Goal: Find specific page/section: Find specific page/section

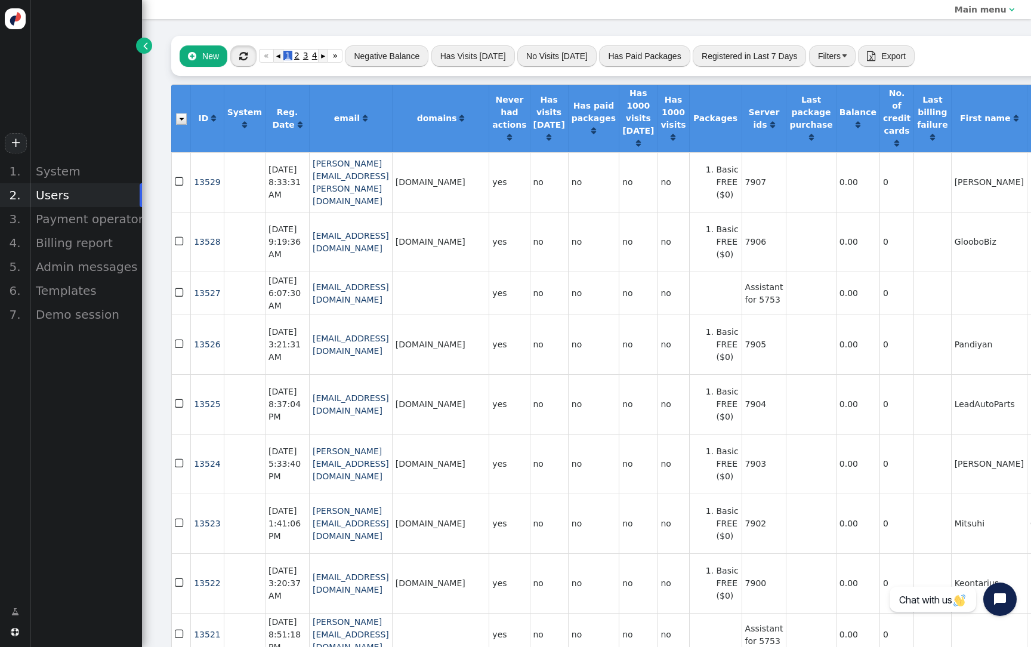
click at [246, 58] on span "" at bounding box center [243, 56] width 8 height 10
click at [97, 239] on div "Billing report" at bounding box center [86, 243] width 112 height 24
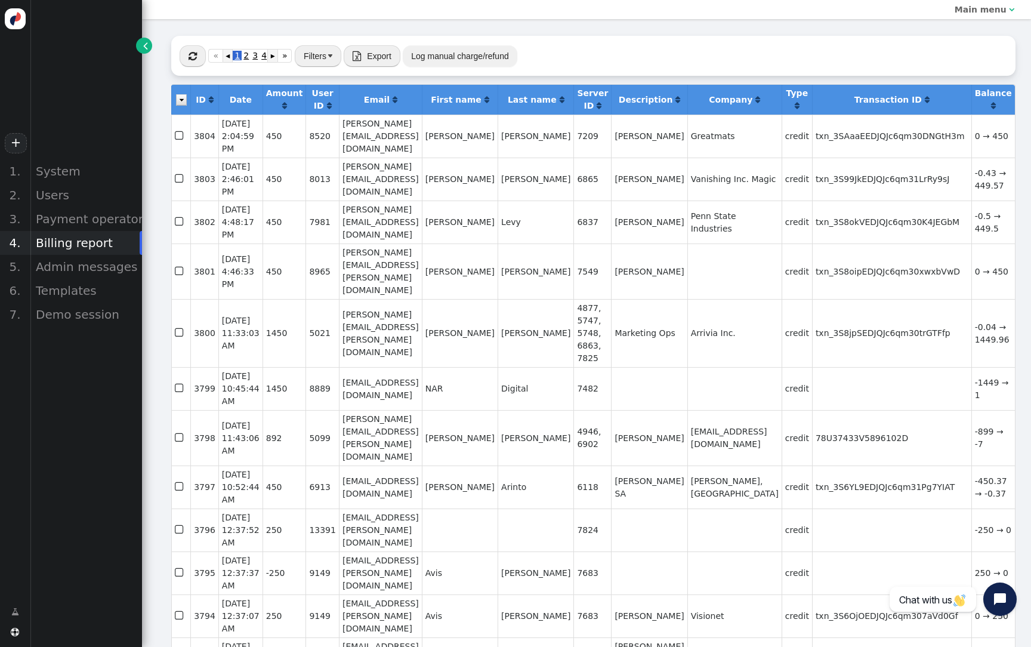
click at [199, 61] on button "" at bounding box center [193, 55] width 26 height 21
click at [68, 199] on div "Users" at bounding box center [86, 195] width 112 height 24
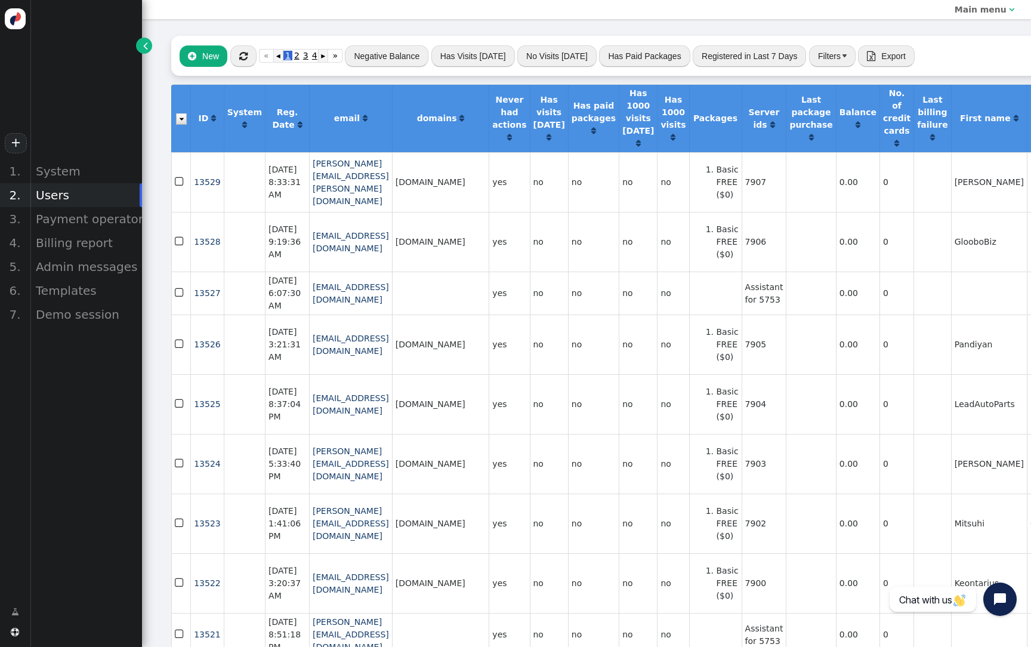
click at [243, 60] on span "" at bounding box center [243, 56] width 8 height 10
click at [377, 55] on button "Negative Balance" at bounding box center [387, 55] width 84 height 21
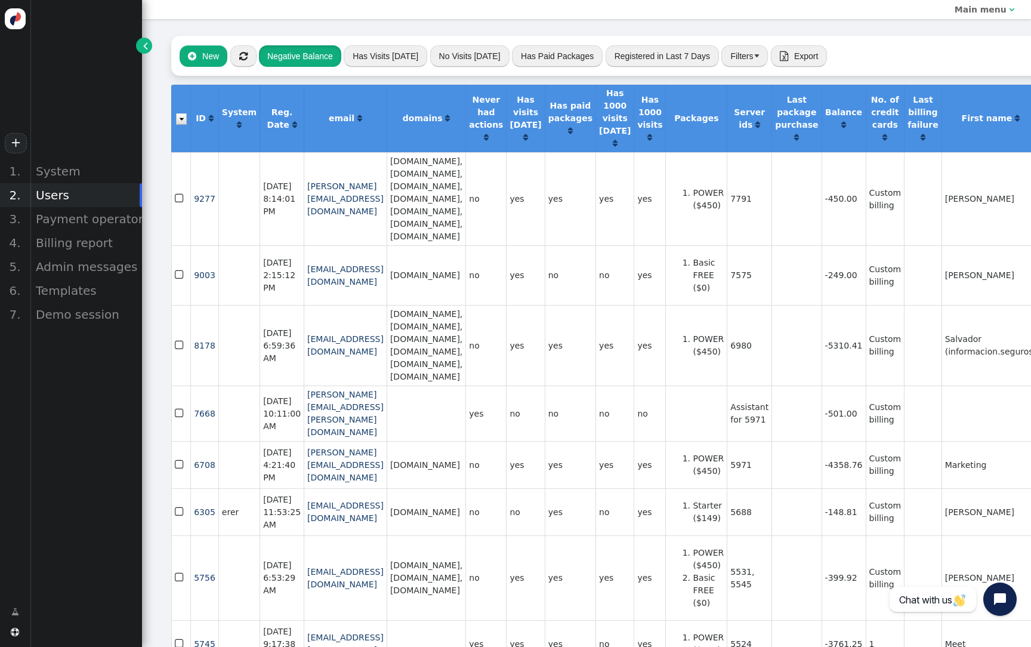
click at [239, 60] on span "" at bounding box center [243, 56] width 8 height 10
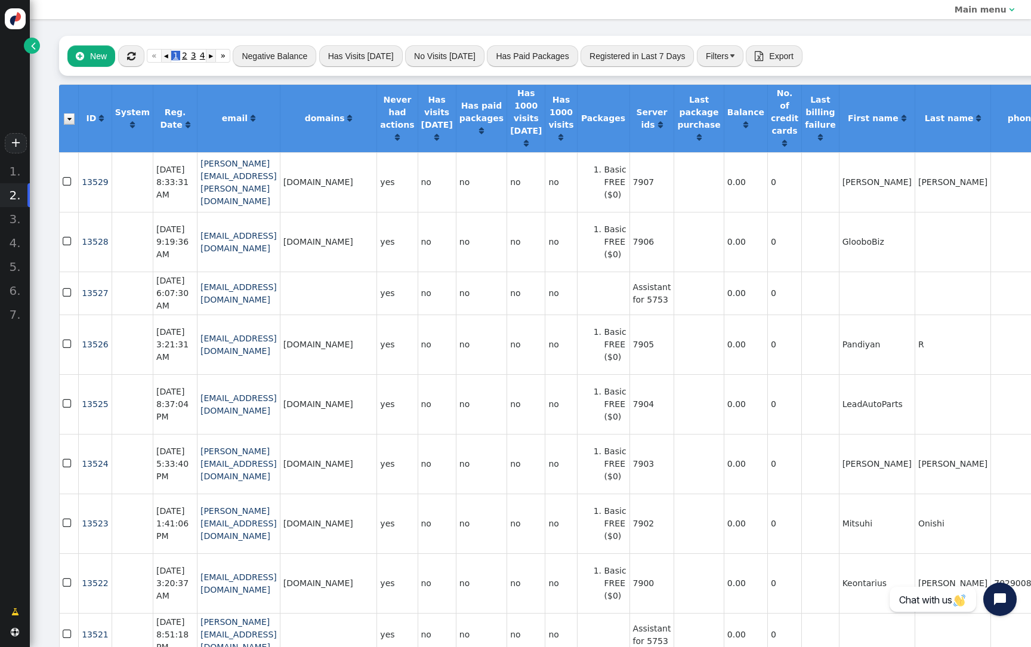
click at [135, 50] on button "" at bounding box center [131, 55] width 26 height 21
